Goal: Check status: Check status

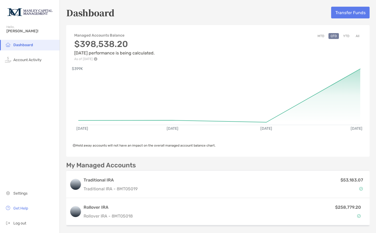
click at [358, 34] on button "All" at bounding box center [357, 36] width 8 height 6
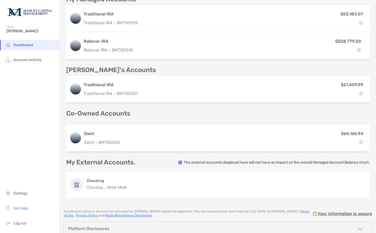
scroll to position [167, 0]
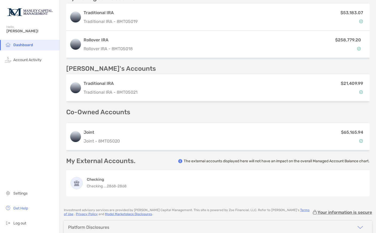
click at [334, 137] on div "$65,165.94" at bounding box center [244, 136] width 244 height 15
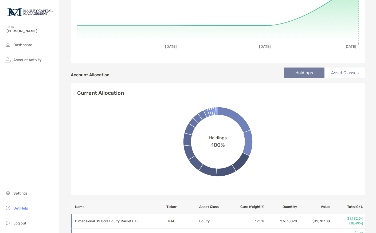
scroll to position [94, 0]
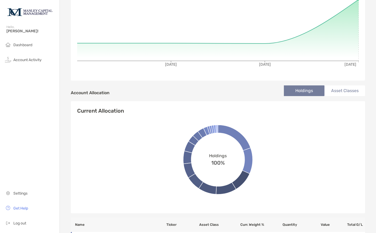
click at [25, 47] on span "Dashboard" at bounding box center [22, 45] width 19 height 5
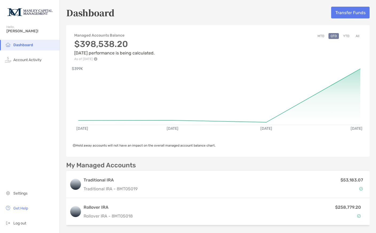
click at [357, 35] on button "All" at bounding box center [357, 36] width 8 height 6
